Goal: Communication & Community: Answer question/provide support

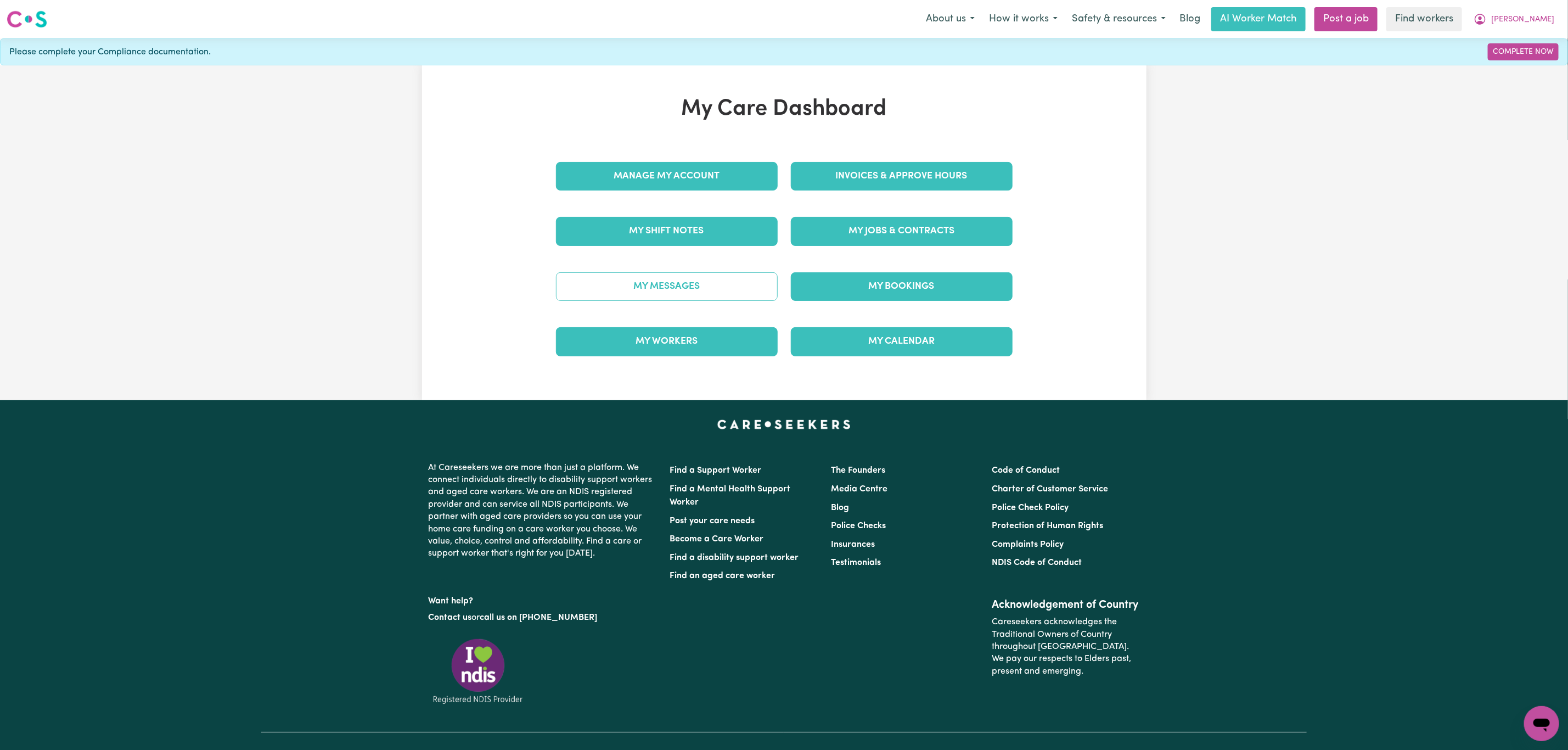
click at [676, 293] on link "My Messages" at bounding box center [667, 287] width 221 height 29
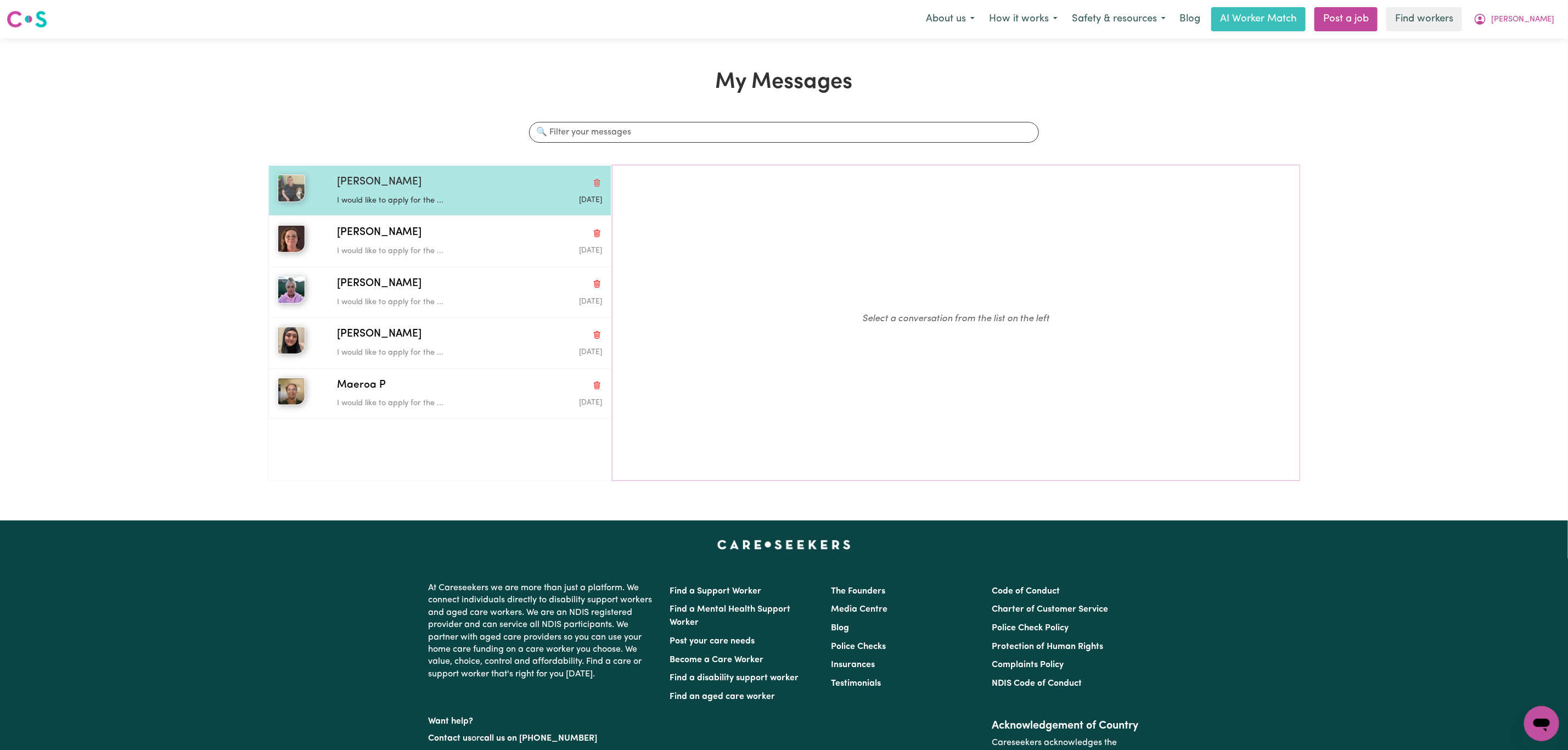
click at [407, 197] on p "I would like to apply for the ..." at bounding box center [426, 201] width 177 height 12
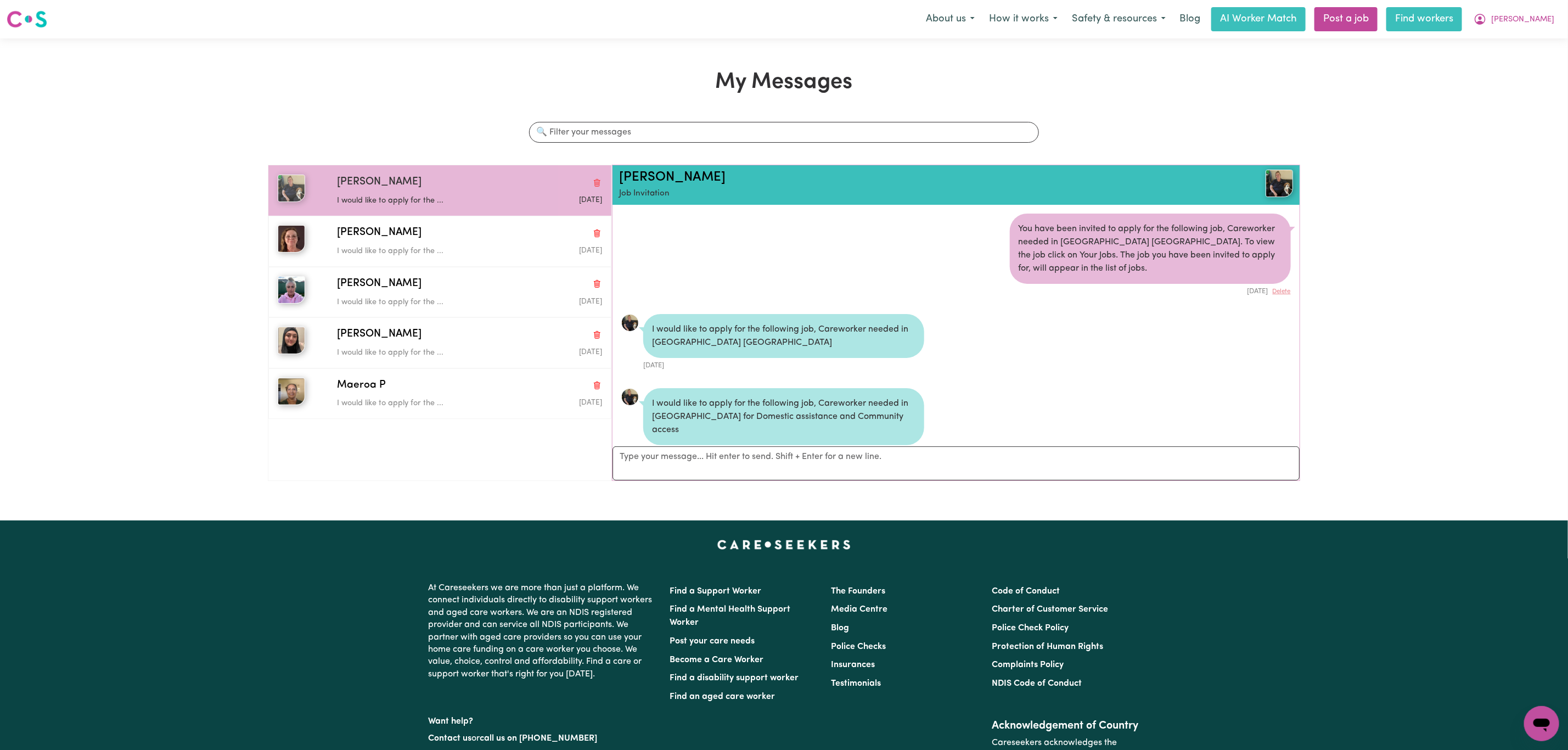
scroll to position [30, 0]
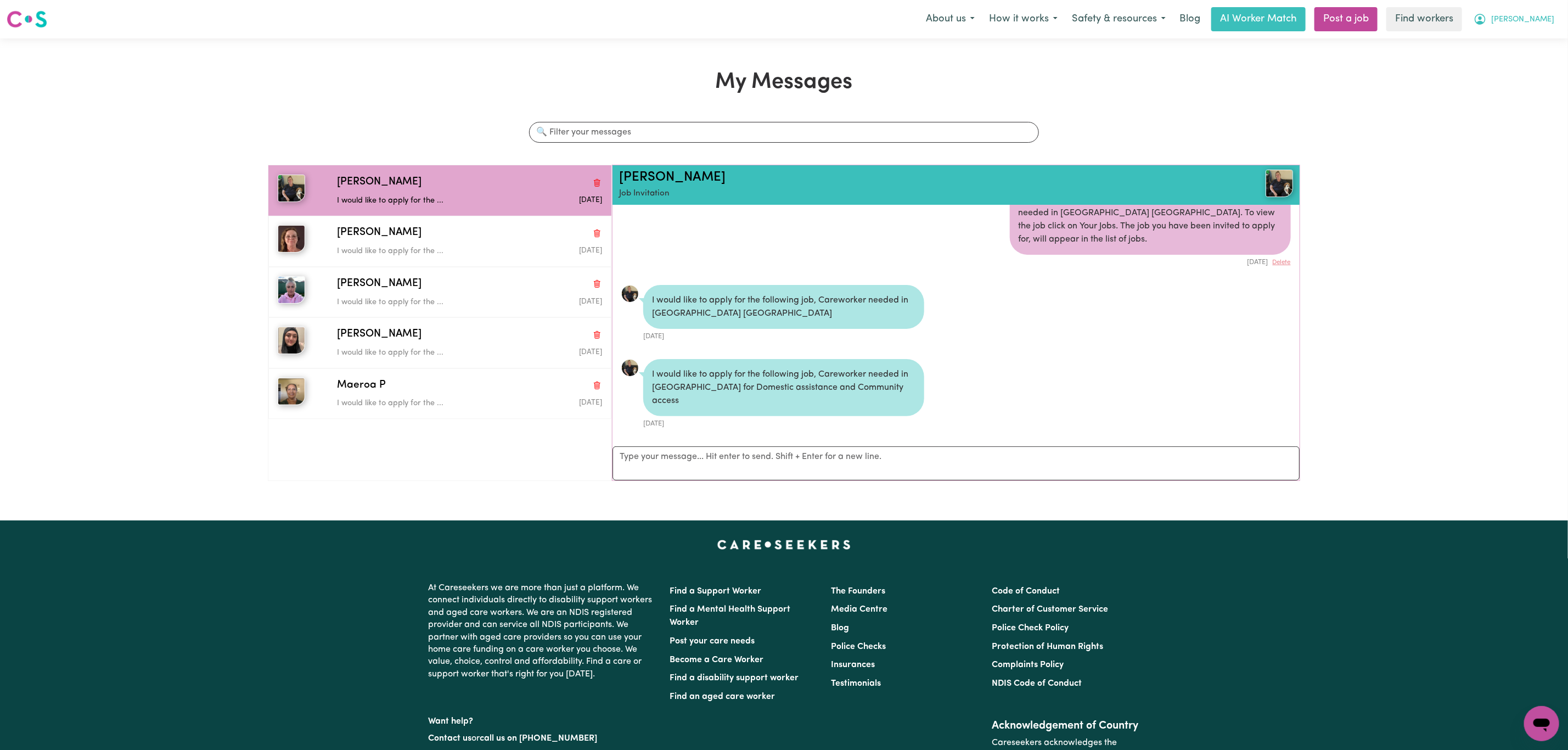
click at [1533, 20] on button "[PERSON_NAME]" at bounding box center [1514, 19] width 95 height 23
click at [1526, 40] on link "My Dashboard" at bounding box center [1518, 43] width 87 height 21
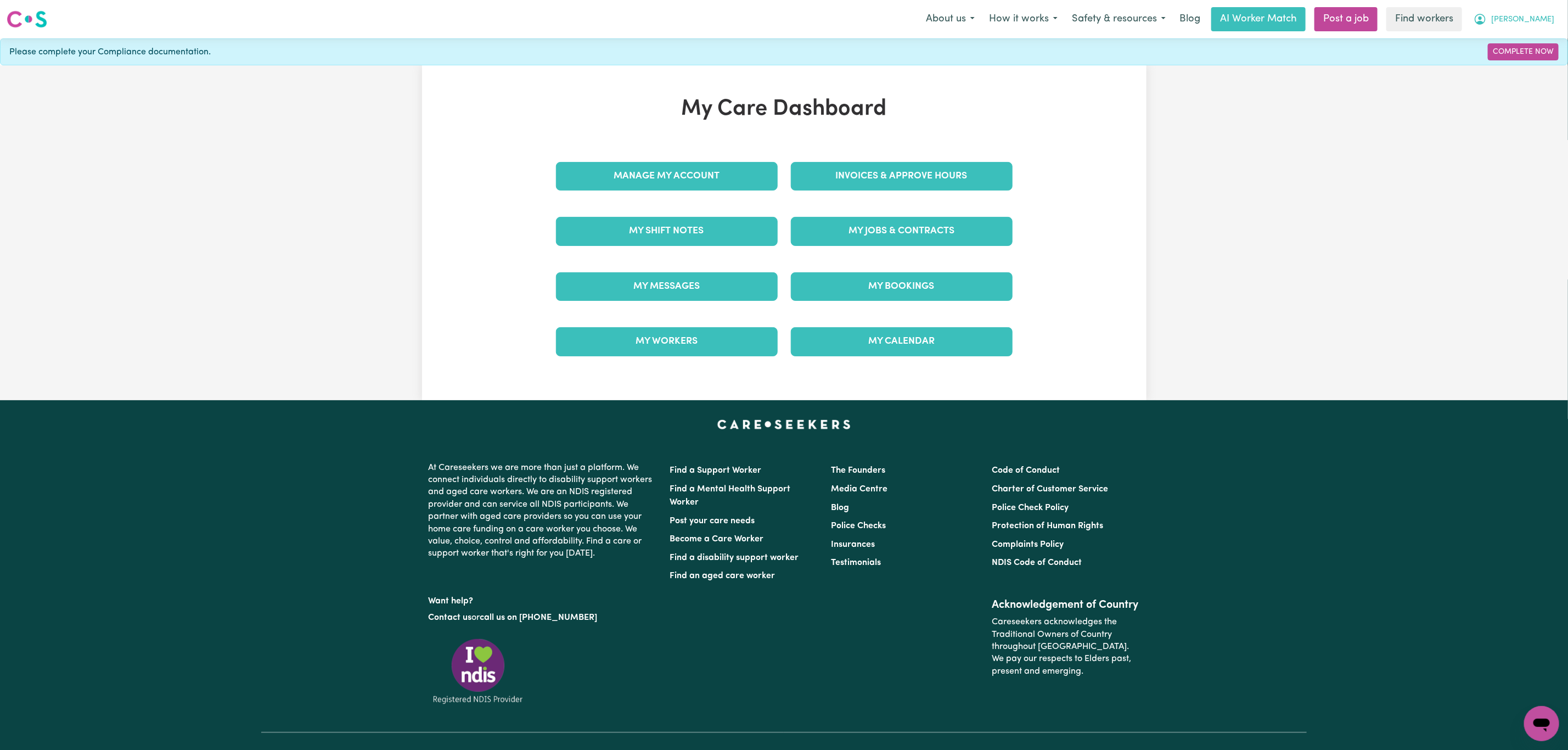
click at [1487, 14] on icon "My Account" at bounding box center [1479, 19] width 13 height 13
click at [1522, 64] on link "Logout" at bounding box center [1518, 63] width 87 height 21
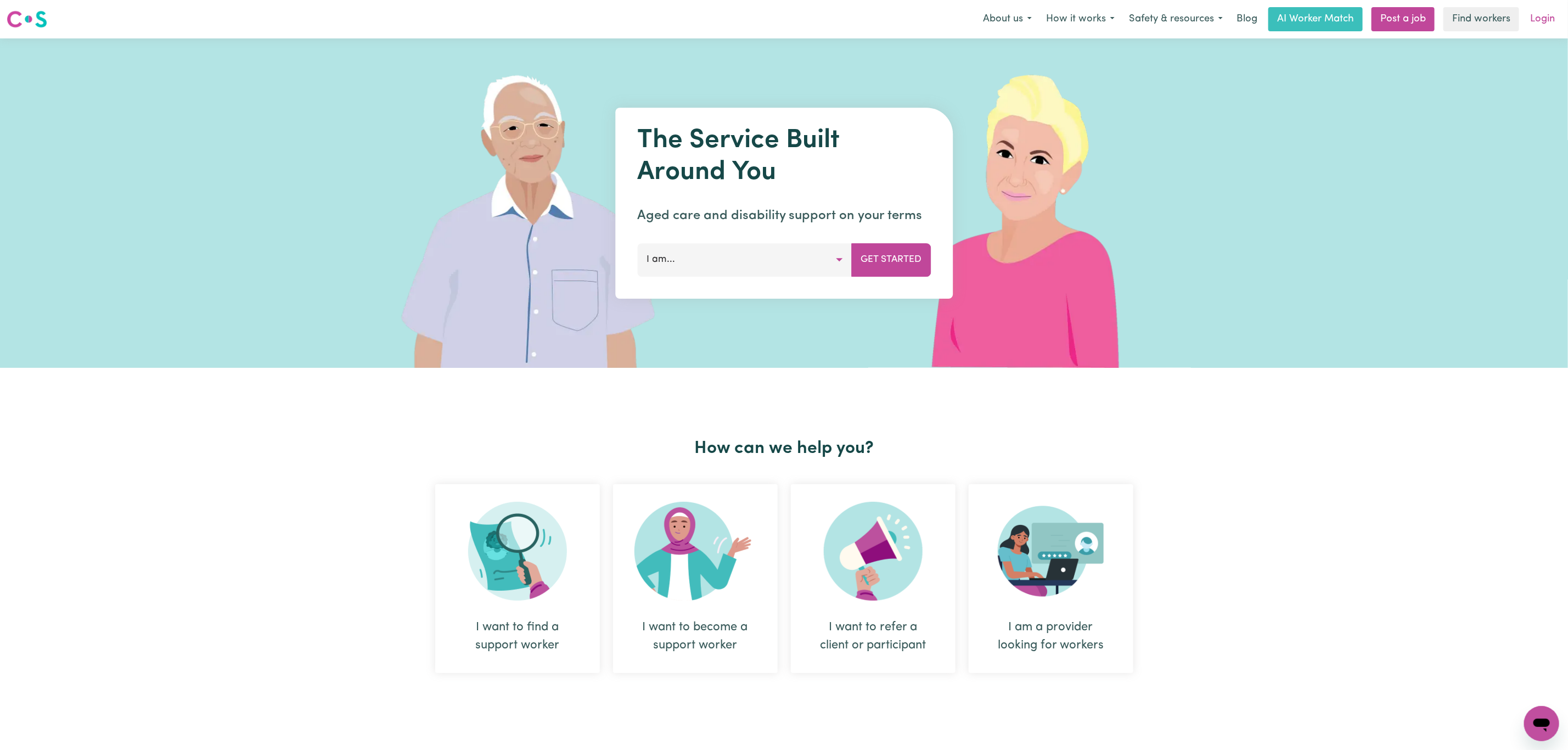
click at [1542, 19] on link "Login" at bounding box center [1542, 19] width 37 height 24
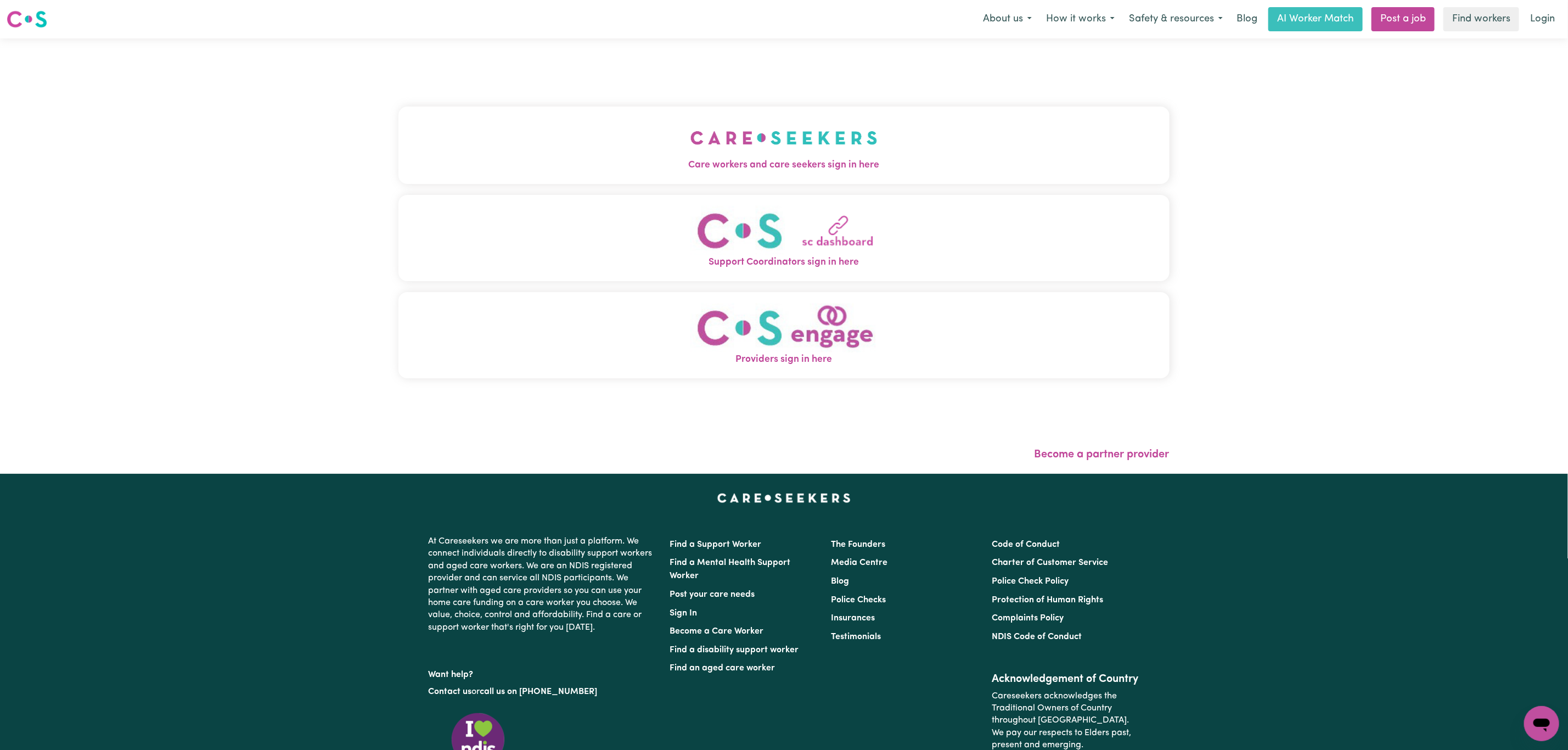
click at [501, 152] on button "Care workers and care seekers sign in here" at bounding box center [784, 145] width 771 height 77
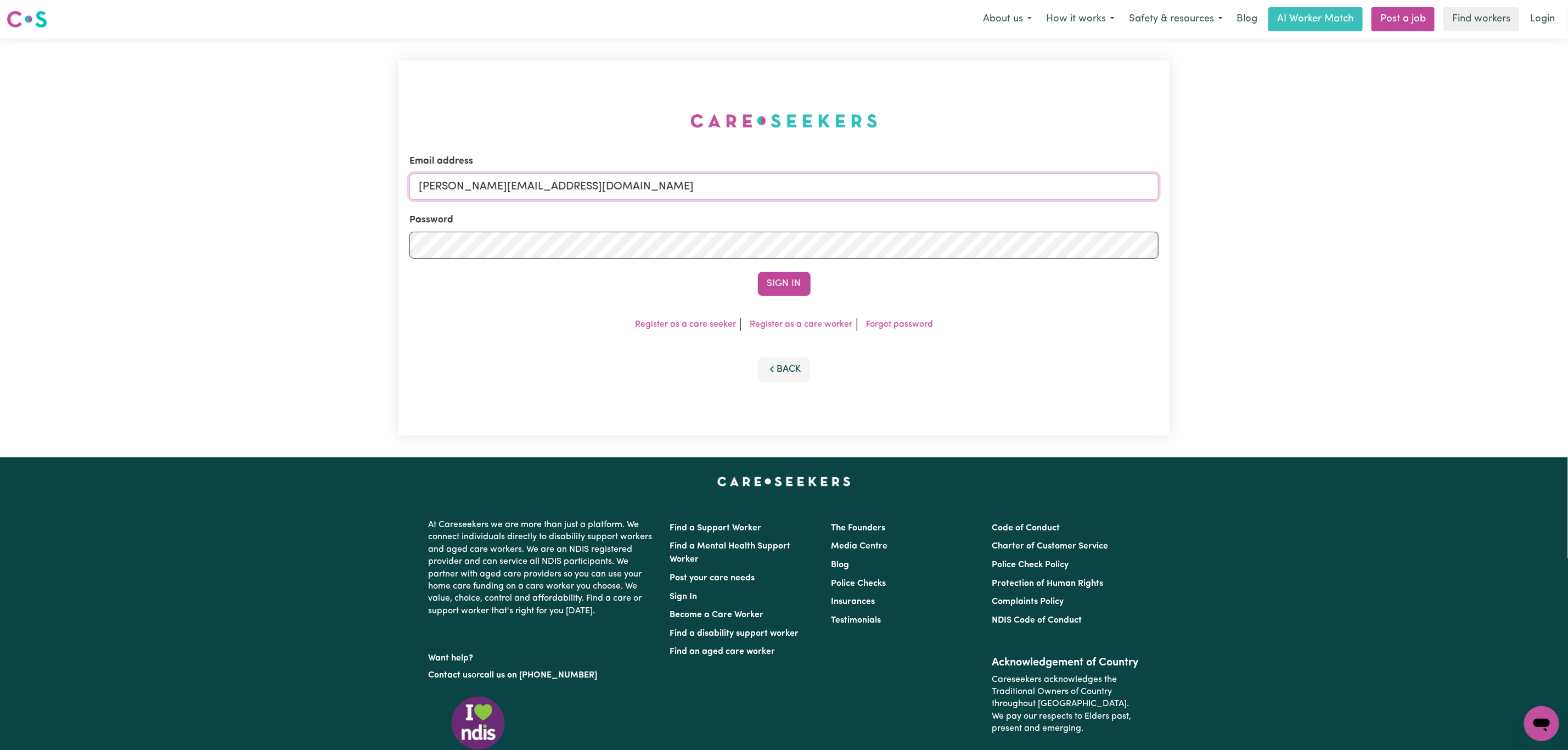
drag, startPoint x: 522, startPoint y: 188, endPoint x: 532, endPoint y: 200, distance: 15.6
click at [522, 188] on input "[PERSON_NAME][EMAIL_ADDRESS][DOMAIN_NAME]" at bounding box center [784, 186] width 749 height 26
drag, startPoint x: 479, startPoint y: 188, endPoint x: 790, endPoint y: 198, distance: 311.2
click at [790, 198] on input "[EMAIL_ADDRESS][PERSON_NAME][DOMAIN_NAME]" at bounding box center [784, 186] width 749 height 26
type input "superuser~[EMAIL_ADDRESS][DOMAIN_NAME]"
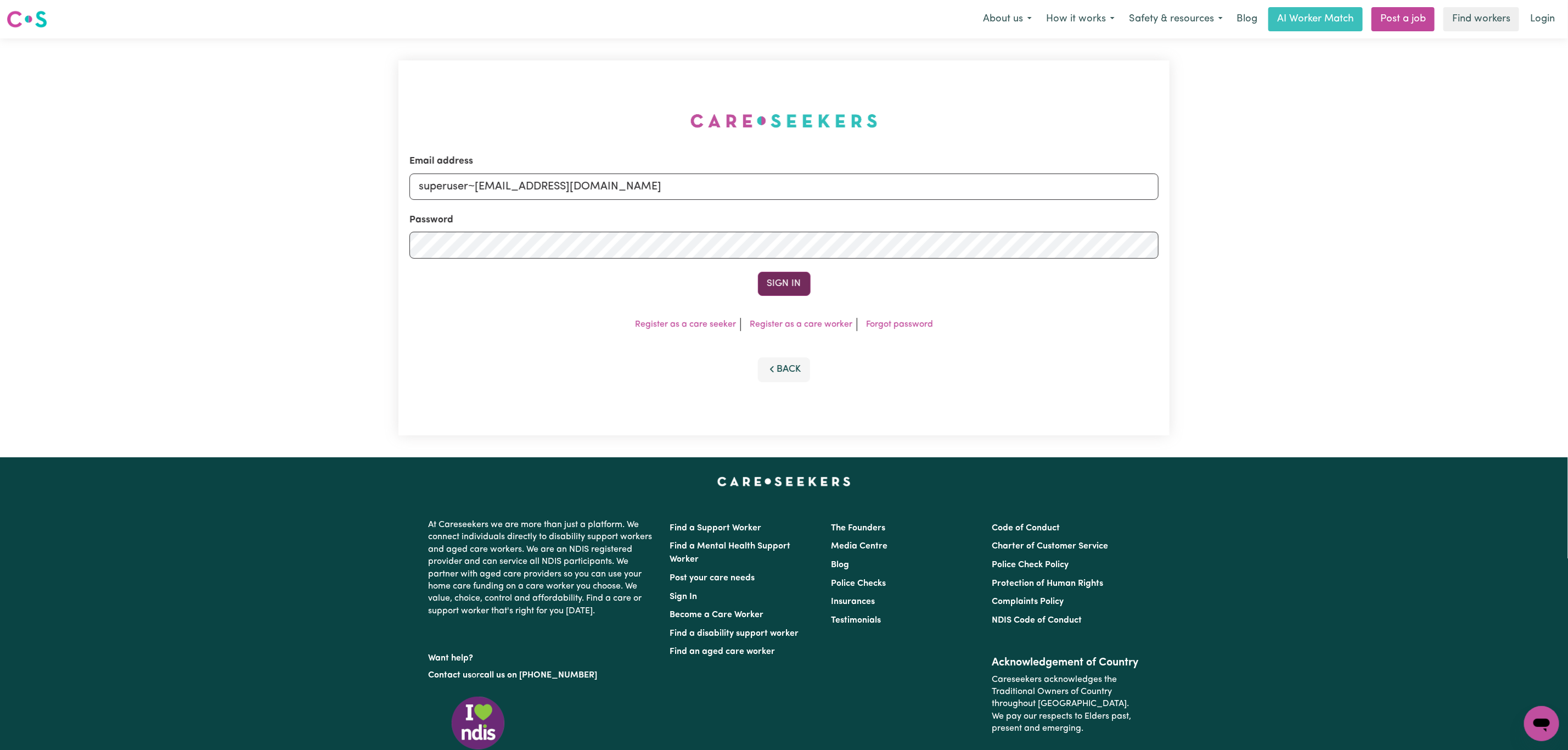
click at [795, 280] on button "Sign In" at bounding box center [784, 283] width 53 height 24
